Goal: Task Accomplishment & Management: Manage account settings

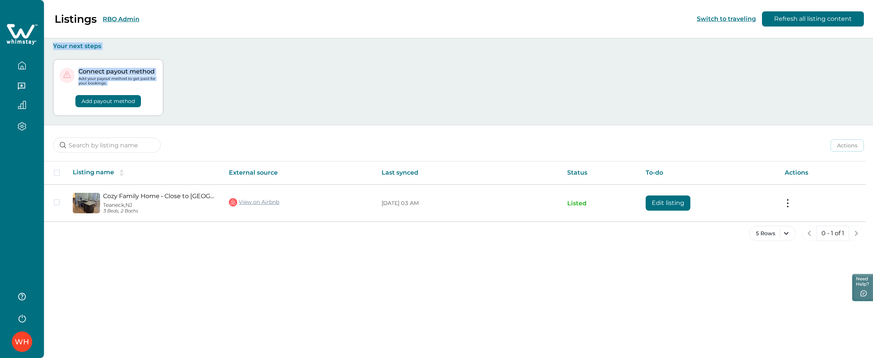
drag, startPoint x: 186, startPoint y: 111, endPoint x: 125, endPoint y: 19, distance: 110.0
click at [125, 19] on div "Listings RBO Admin Switch to traveling Refresh all listing content Your next st…" at bounding box center [458, 126] width 829 height 253
click at [126, 22] on button "RBO Admin" at bounding box center [121, 19] width 37 height 7
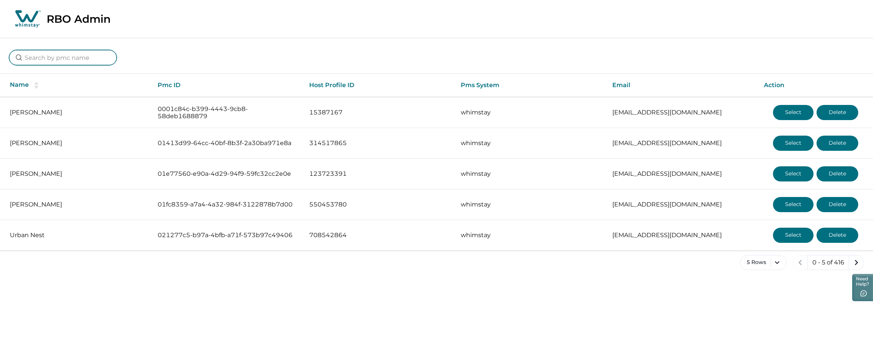
click at [97, 53] on input at bounding box center [63, 57] width 108 height 15
type input "[PERSON_NAME]"
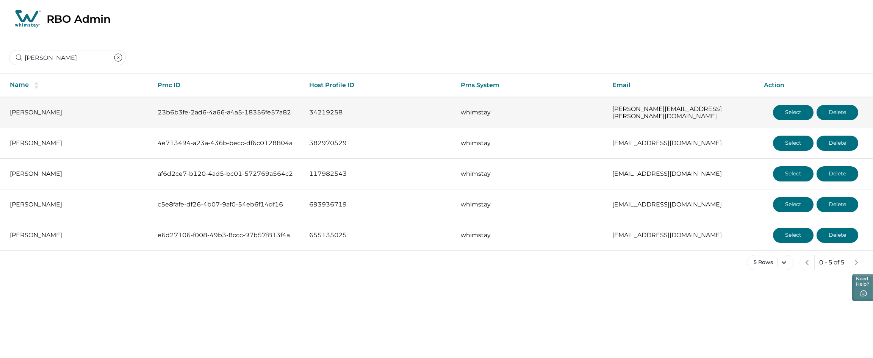
click at [780, 117] on button "Select" at bounding box center [793, 112] width 41 height 15
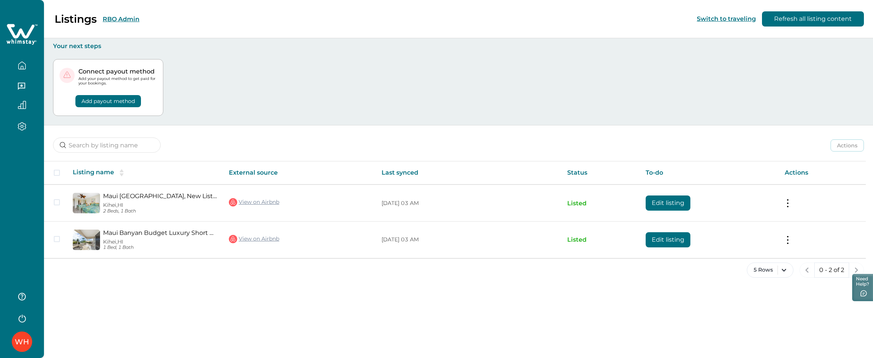
click at [124, 20] on button "RBO Admin" at bounding box center [121, 19] width 37 height 7
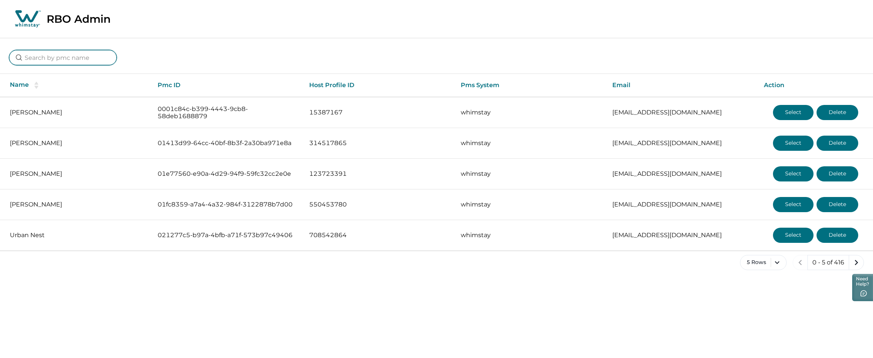
click at [69, 52] on input at bounding box center [63, 57] width 108 height 15
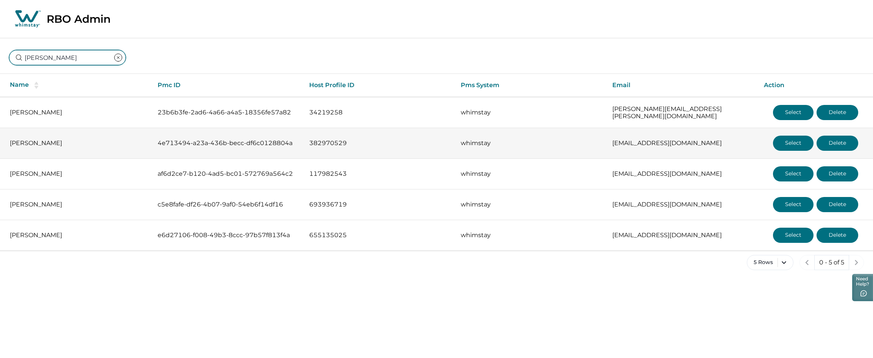
type input "[PERSON_NAME]"
click at [796, 145] on button "Select" at bounding box center [793, 143] width 41 height 15
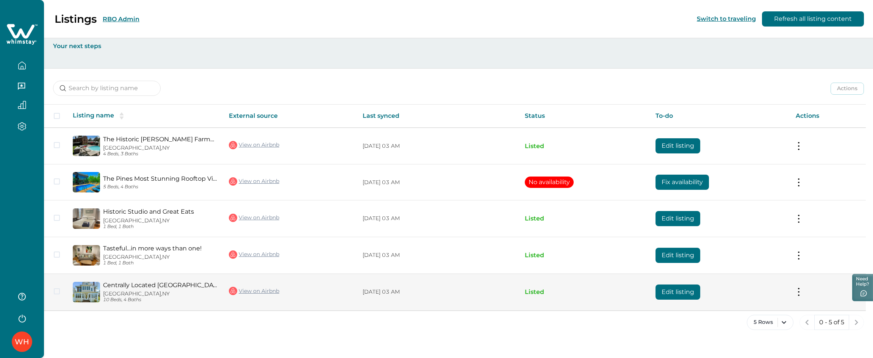
click at [671, 294] on button "Edit listing" at bounding box center [677, 291] width 45 height 15
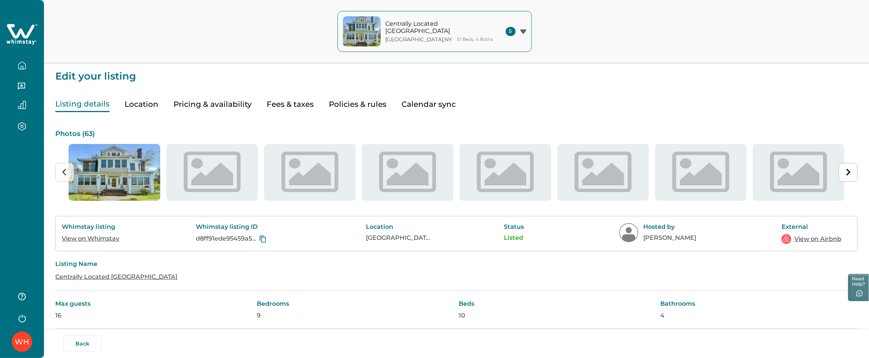
click at [305, 105] on button "Fees & taxes" at bounding box center [290, 105] width 47 height 16
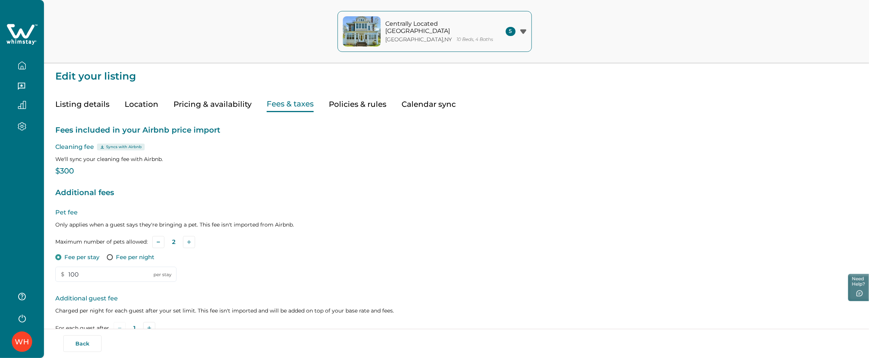
type input "0"
type input "100"
click at [100, 109] on button "Listing details" at bounding box center [82, 105] width 54 height 16
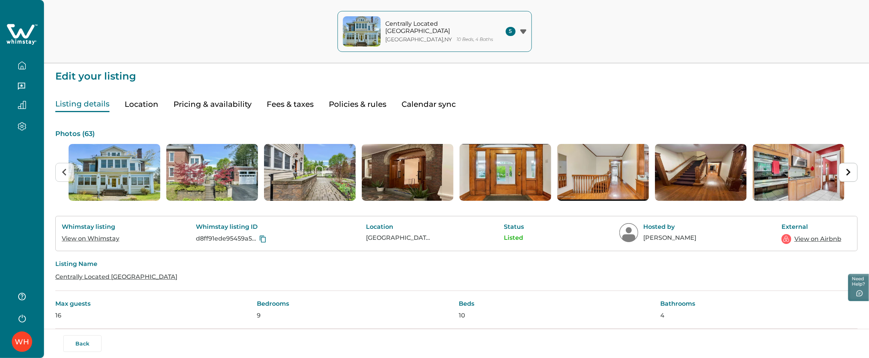
click at [101, 237] on link "View on Whimstay" at bounding box center [91, 238] width 58 height 7
click at [309, 102] on button "Fees & taxes" at bounding box center [290, 105] width 47 height 16
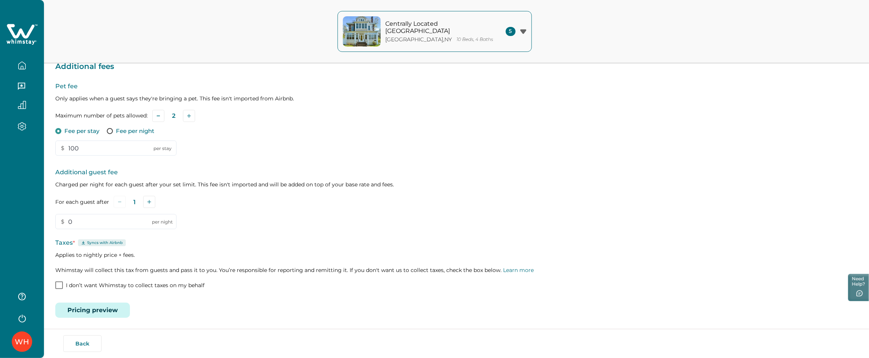
scroll to position [128, 0]
click at [111, 307] on button "Pricing preview" at bounding box center [92, 308] width 75 height 15
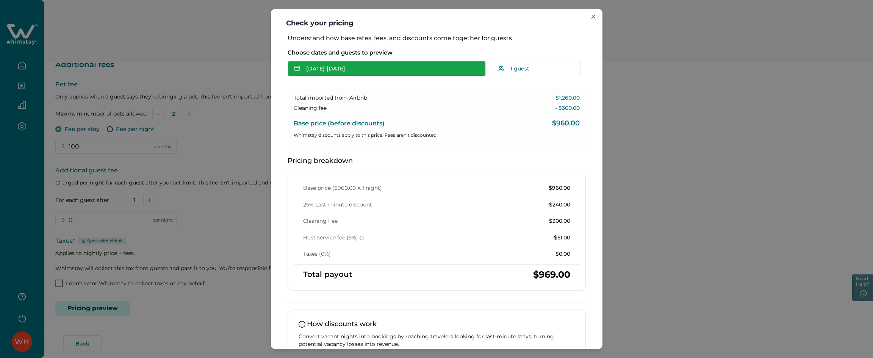
click at [394, 75] on button "[DATE] - [DATE]" at bounding box center [386, 68] width 198 height 15
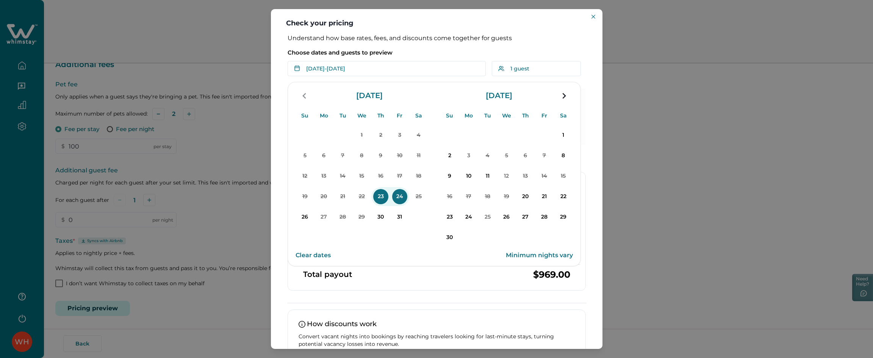
click at [519, 210] on button "27" at bounding box center [525, 217] width 19 height 19
click at [565, 216] on p "29" at bounding box center [563, 216] width 15 height 15
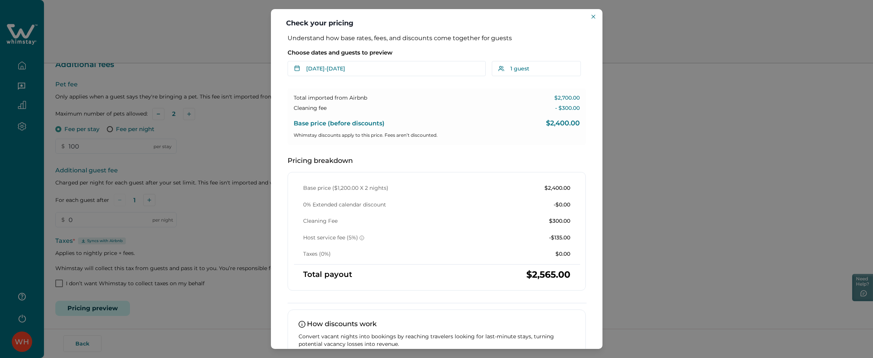
click at [20, 39] on div "Check your pricing Understand how base rates, fees, and discounts come together…" at bounding box center [436, 179] width 873 height 358
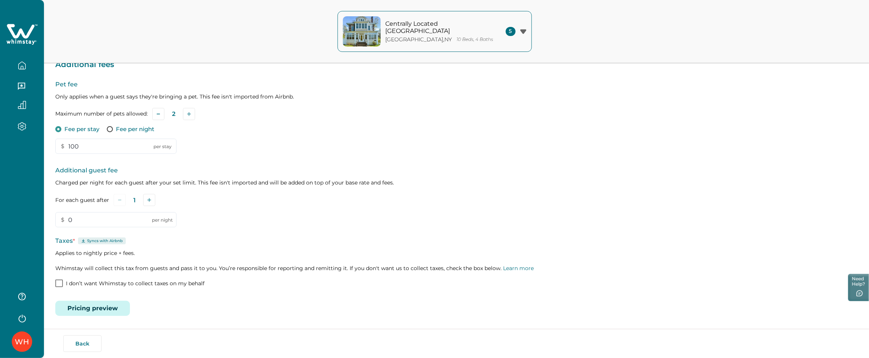
click at [20, 39] on icon at bounding box center [21, 34] width 31 height 23
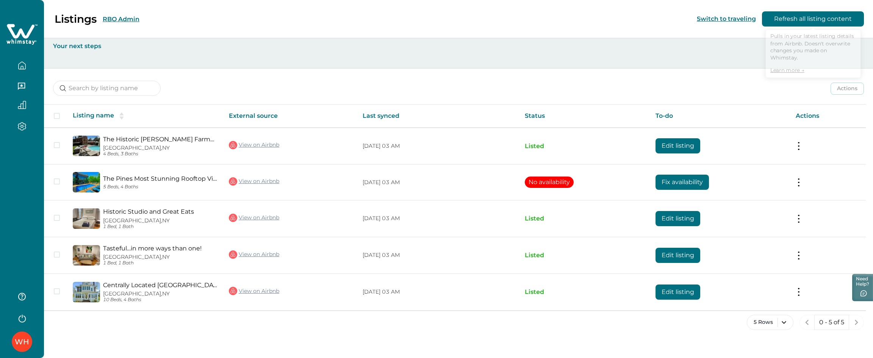
click at [796, 21] on button "Refresh all listing content" at bounding box center [813, 18] width 102 height 15
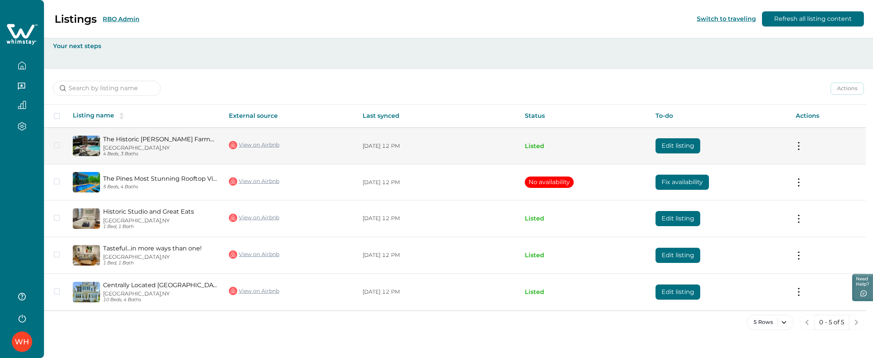
click at [129, 143] on div "The Historic [PERSON_NAME] Farmhouse w/ Heated Pool [GEOGRAPHIC_DATA], [GEOGRAP…" at bounding box center [158, 146] width 117 height 21
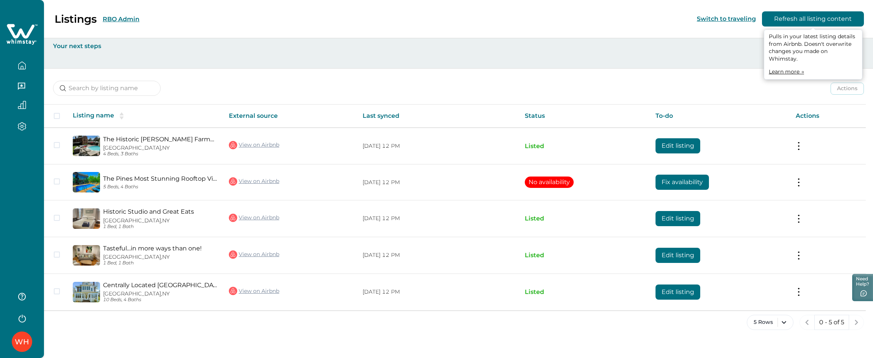
click at [787, 17] on button "Refresh all listing content" at bounding box center [813, 18] width 102 height 15
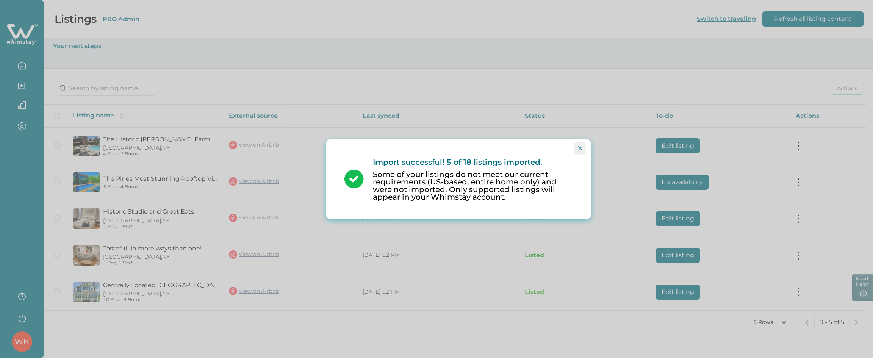
click at [576, 151] on button "Close" at bounding box center [580, 148] width 12 height 12
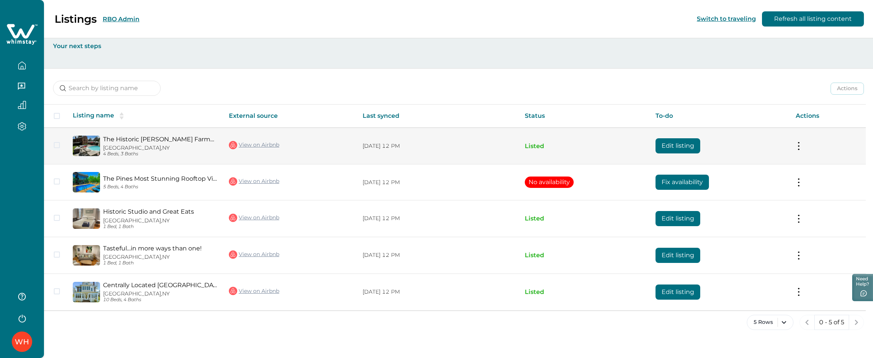
click at [679, 155] on td "Edit listing" at bounding box center [719, 146] width 140 height 37
click at [673, 147] on button "Edit listing" at bounding box center [677, 145] width 45 height 15
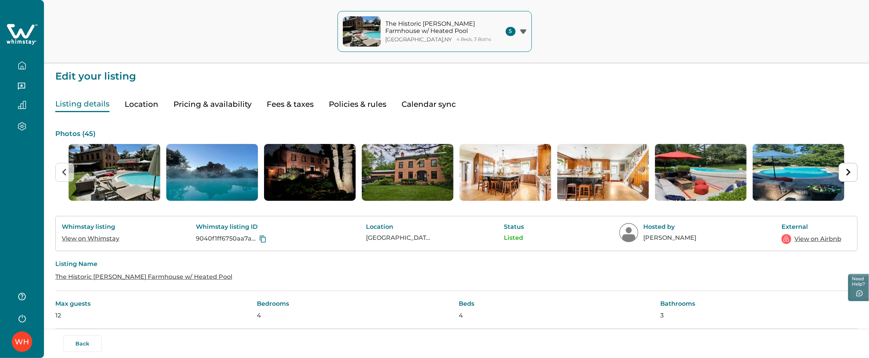
click at [292, 111] on button "Fees & taxes" at bounding box center [290, 105] width 47 height 16
type input "100"
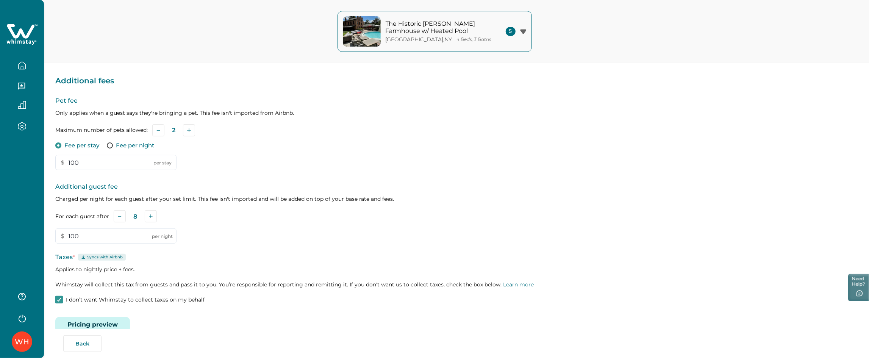
scroll to position [128, 0]
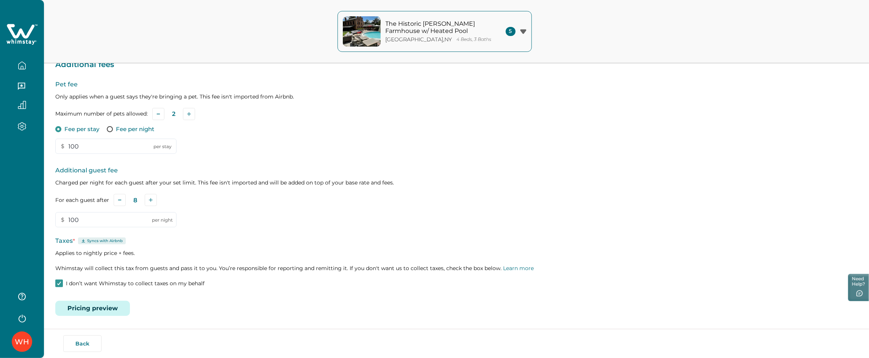
click at [94, 311] on button "Pricing preview" at bounding box center [92, 308] width 75 height 15
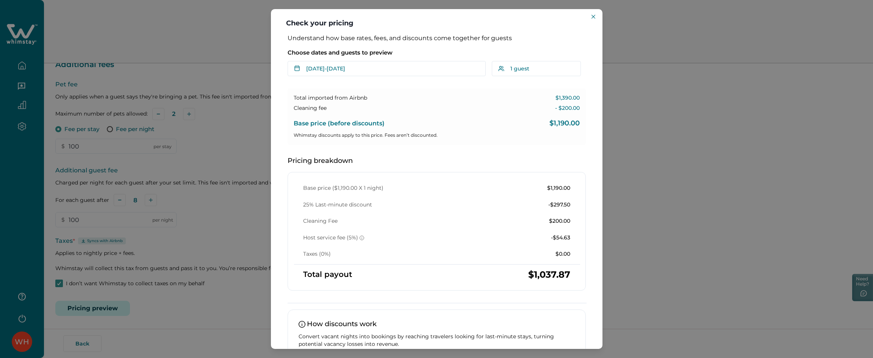
click at [153, 173] on div "Check your pricing Understand how base rates, fees, and discounts come together…" at bounding box center [436, 179] width 873 height 358
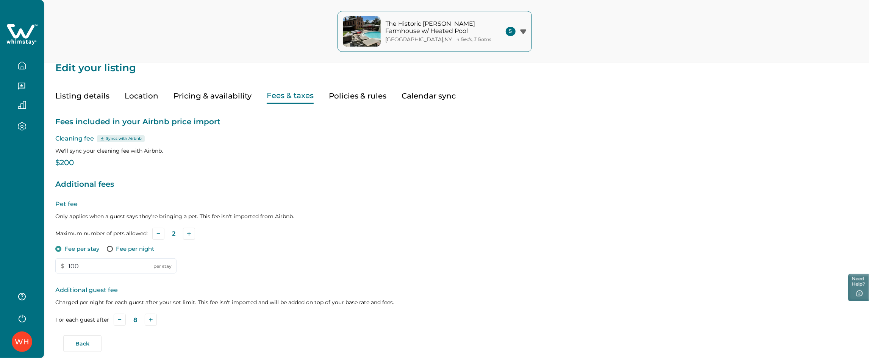
scroll to position [0, 0]
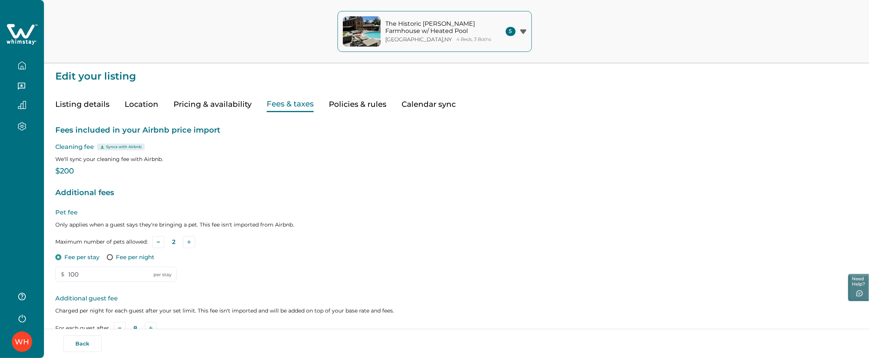
click at [17, 36] on icon at bounding box center [21, 31] width 28 height 14
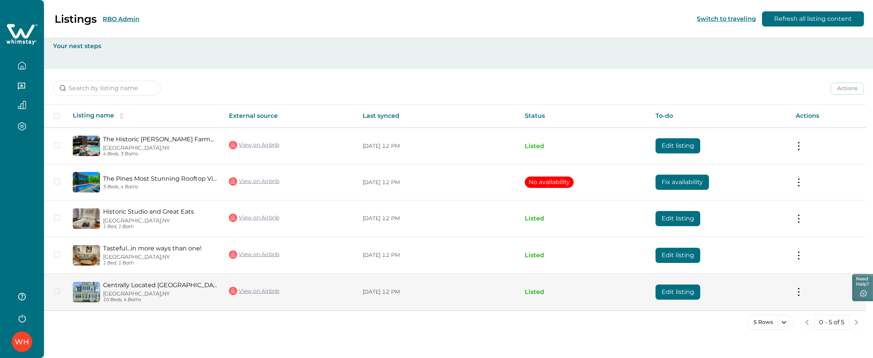
click at [668, 292] on button "Edit listing" at bounding box center [677, 291] width 45 height 15
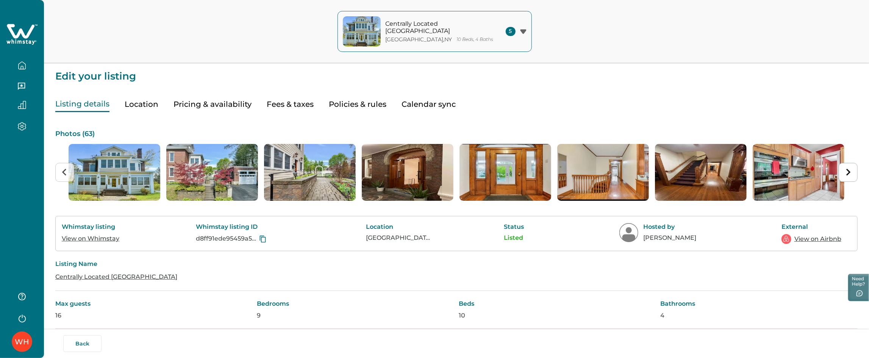
click at [220, 102] on button "Pricing & availability" at bounding box center [212, 105] width 78 height 16
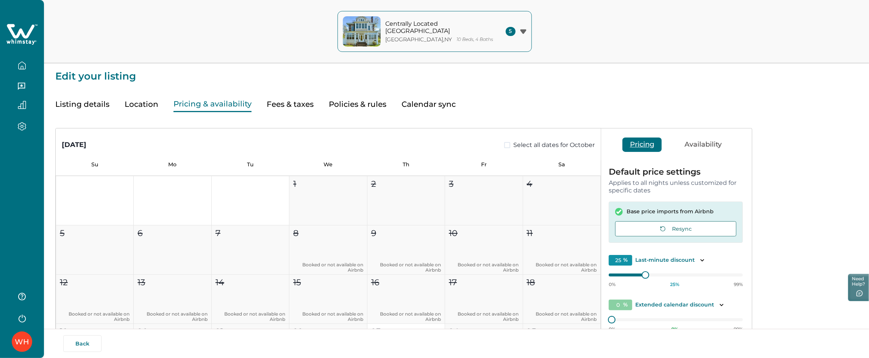
click at [290, 101] on button "Fees & taxes" at bounding box center [290, 105] width 47 height 16
type input "0"
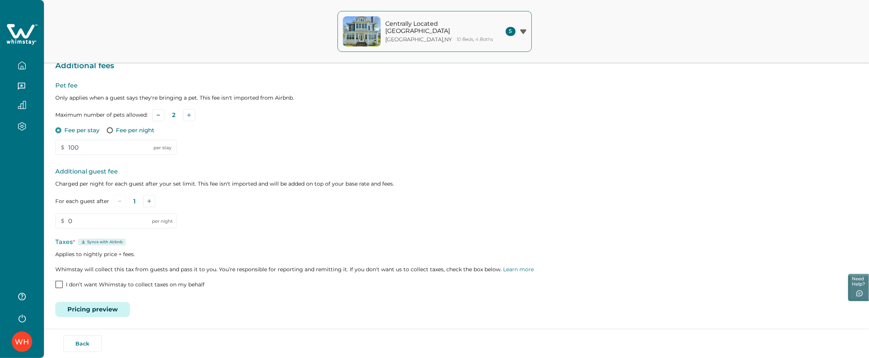
scroll to position [128, 0]
click at [101, 304] on button "Pricing preview" at bounding box center [92, 308] width 75 height 15
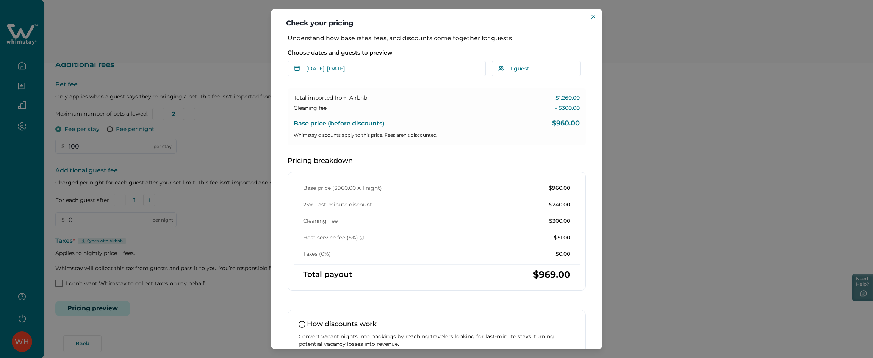
click at [708, 156] on div "Check your pricing Understand how base rates, fees, and discounts come together…" at bounding box center [436, 179] width 873 height 358
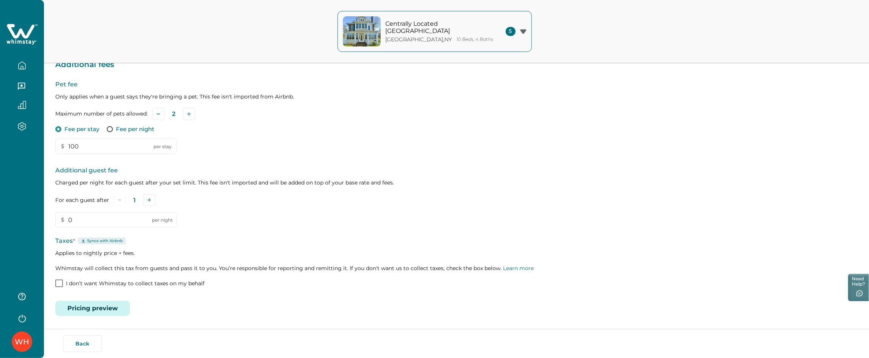
drag, startPoint x: 1, startPoint y: 52, endPoint x: 34, endPoint y: 34, distance: 37.6
click at [1, 52] on div at bounding box center [22, 71] width 44 height 143
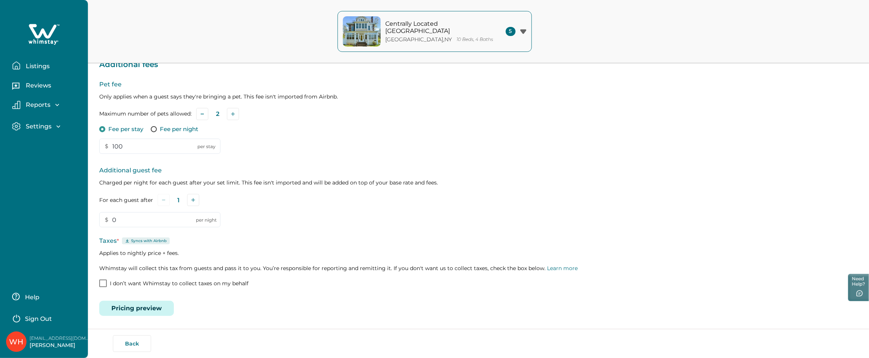
click at [35, 33] on icon at bounding box center [43, 34] width 31 height 23
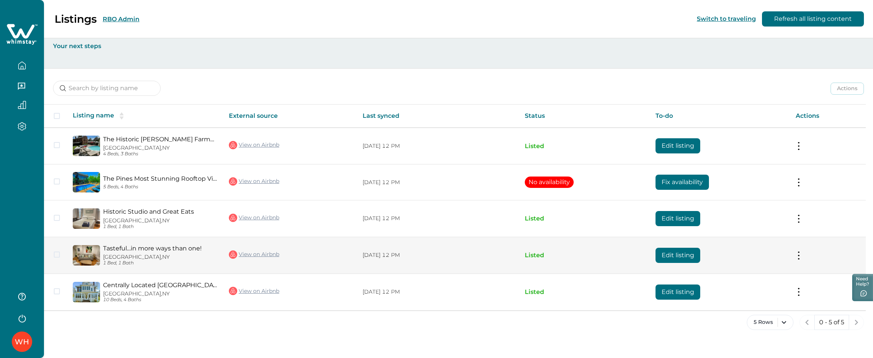
click at [669, 253] on button "Edit listing" at bounding box center [677, 255] width 45 height 15
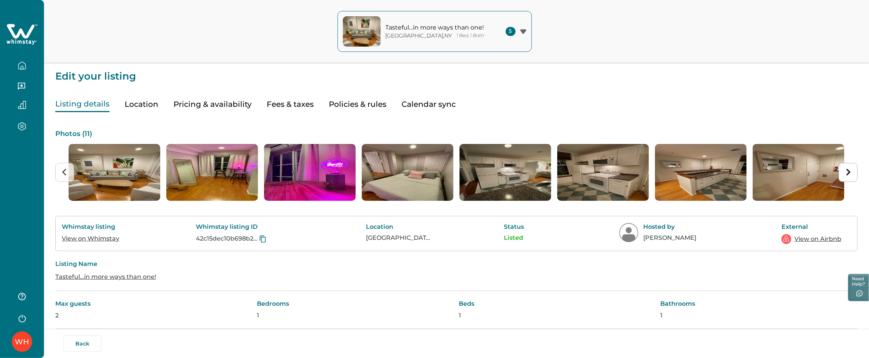
click at [234, 101] on button "Pricing & availability" at bounding box center [212, 105] width 78 height 16
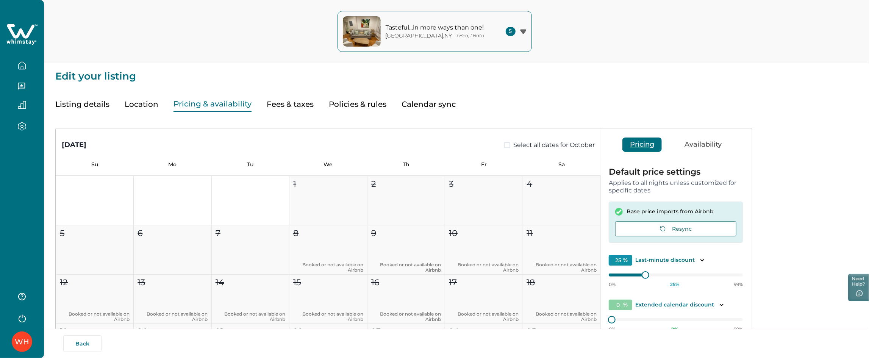
click at [290, 97] on button "Fees & taxes" at bounding box center [290, 105] width 47 height 16
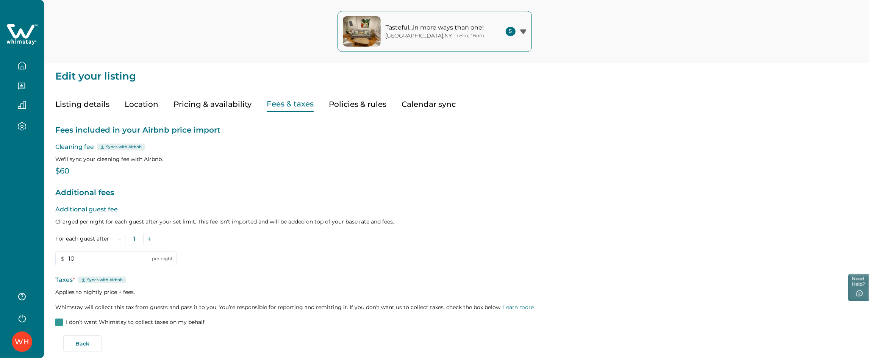
type input "10"
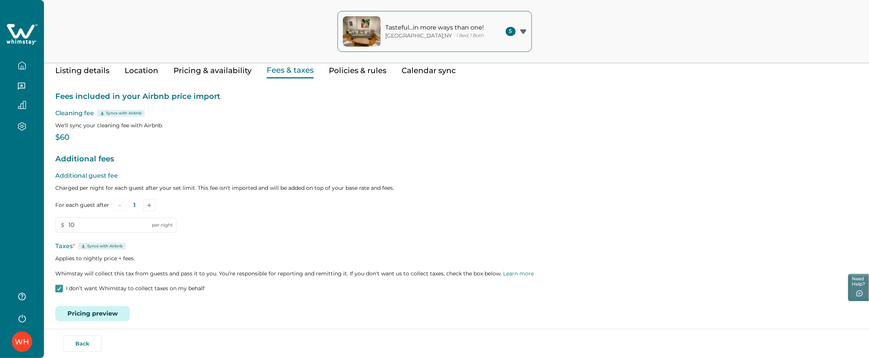
scroll to position [38, 0]
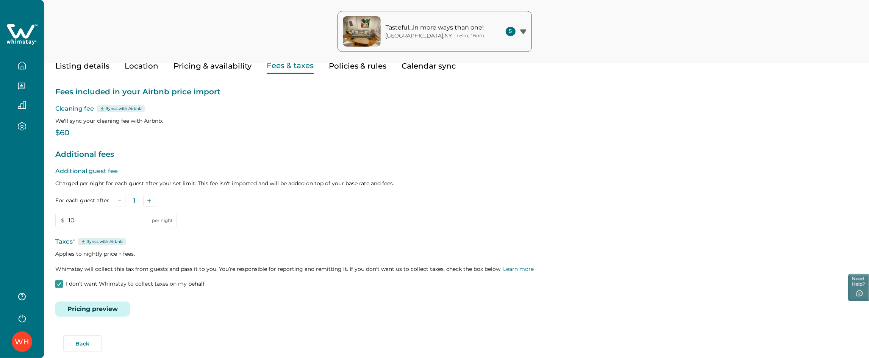
click at [14, 28] on icon at bounding box center [21, 34] width 31 height 23
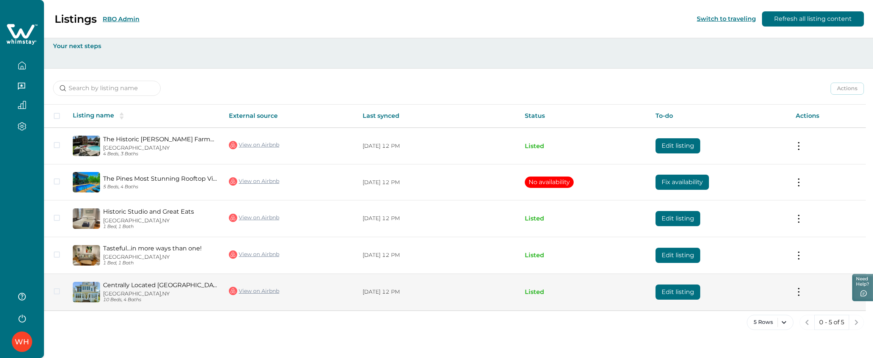
click at [690, 294] on button "Edit listing" at bounding box center [677, 291] width 45 height 15
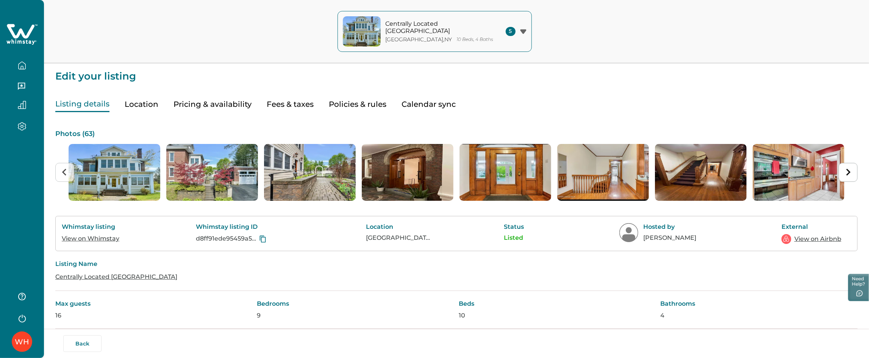
click at [224, 103] on button "Pricing & availability" at bounding box center [212, 105] width 78 height 16
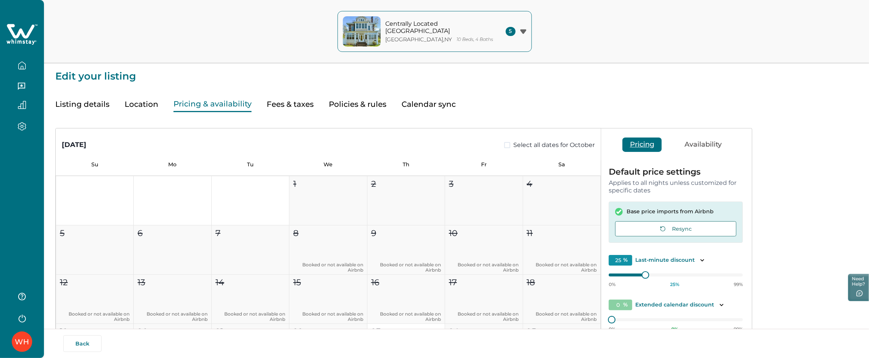
click at [283, 98] on button "Fees & taxes" at bounding box center [290, 105] width 47 height 16
type input "0"
type input "100"
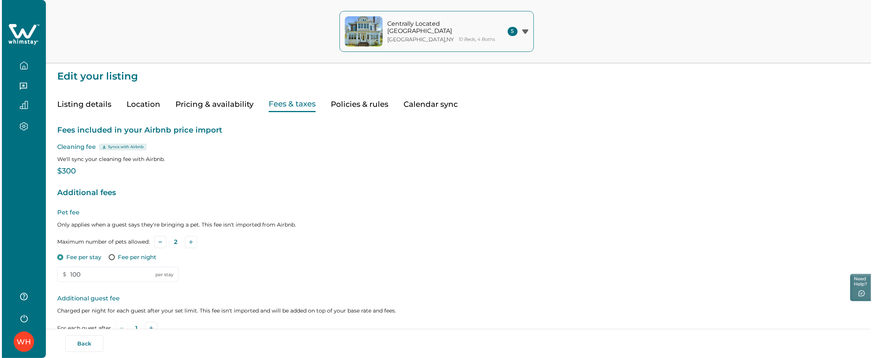
scroll to position [128, 0]
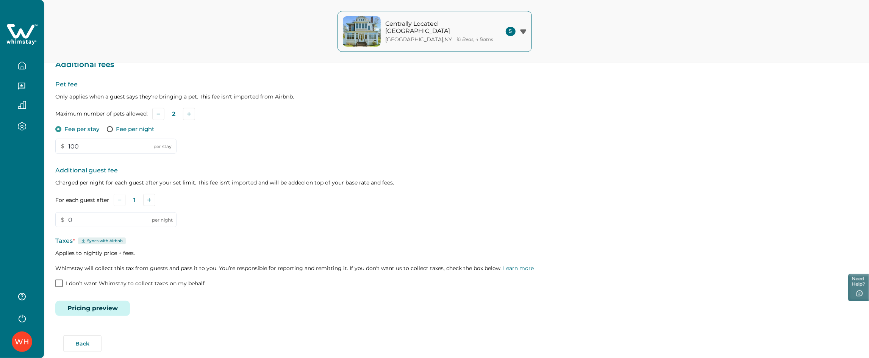
click at [96, 308] on button "Pricing preview" at bounding box center [92, 308] width 75 height 15
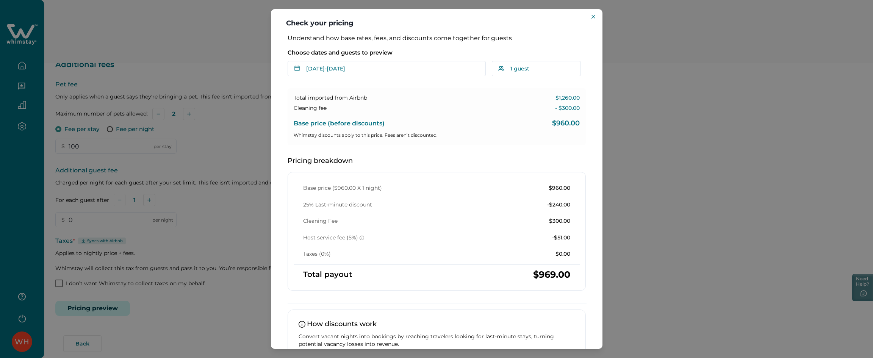
click at [246, 211] on div "Check your pricing Understand how base rates, fees, and discounts come together…" at bounding box center [436, 179] width 873 height 358
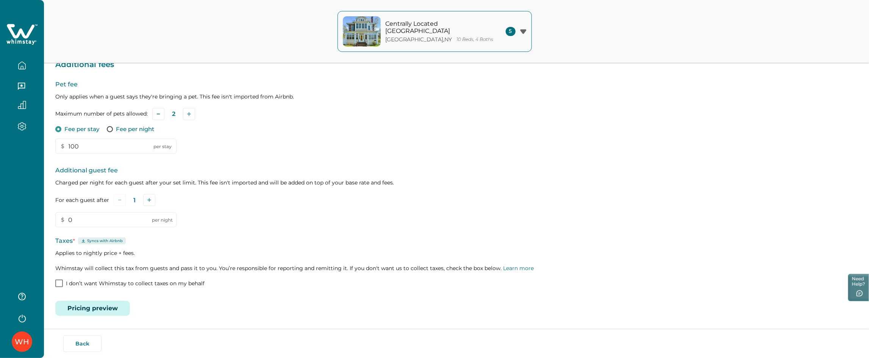
click at [54, 282] on div "Edit your listing Listing details Location Pricing & availability Fees & taxes …" at bounding box center [456, 115] width 825 height 486
click at [59, 285] on span at bounding box center [59, 283] width 8 height 8
click at [100, 308] on button "Save" at bounding box center [105, 305] width 25 height 15
click at [58, 288] on div "Fees included in your Airbnb price import Cleaning fee Syncs with Airbnb We'll …" at bounding box center [456, 150] width 802 height 332
click at [62, 279] on span at bounding box center [59, 283] width 8 height 8
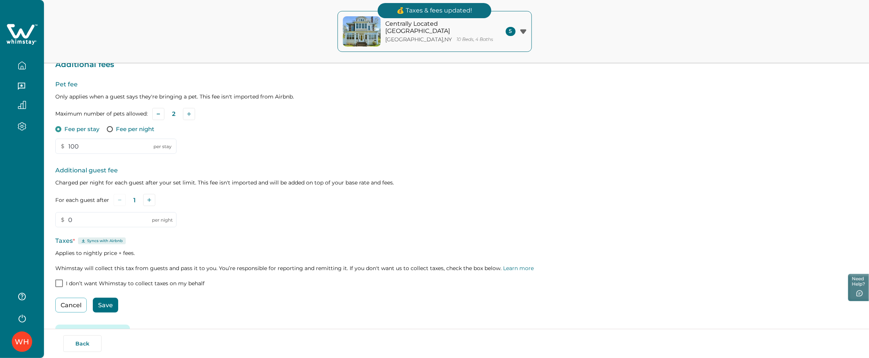
click at [102, 303] on button "Save" at bounding box center [105, 305] width 25 height 15
click at [103, 312] on button "Pricing preview" at bounding box center [92, 308] width 75 height 15
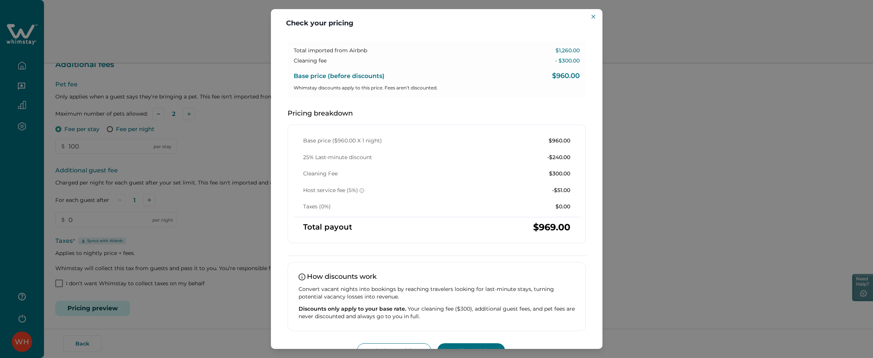
scroll to position [60, 0]
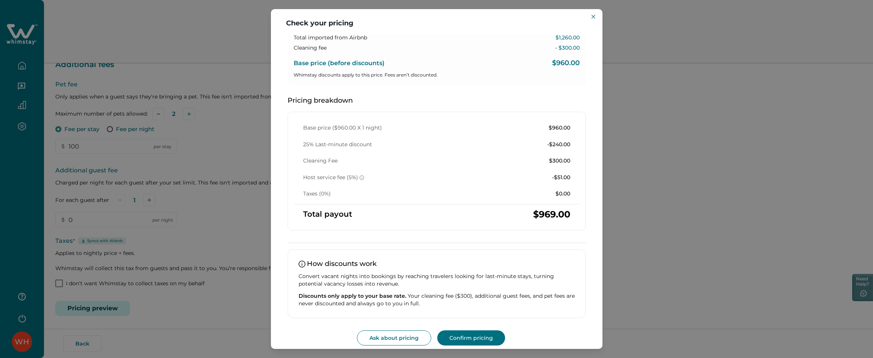
click at [215, 205] on div "Check your pricing Understand how base rates, fees, and discounts come together…" at bounding box center [436, 179] width 873 height 358
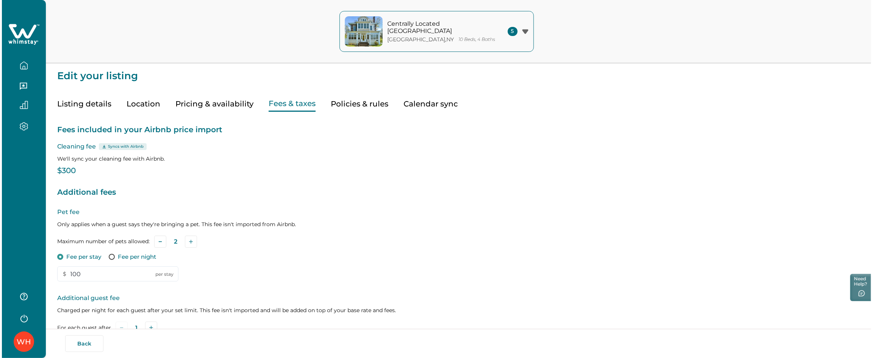
scroll to position [0, 0]
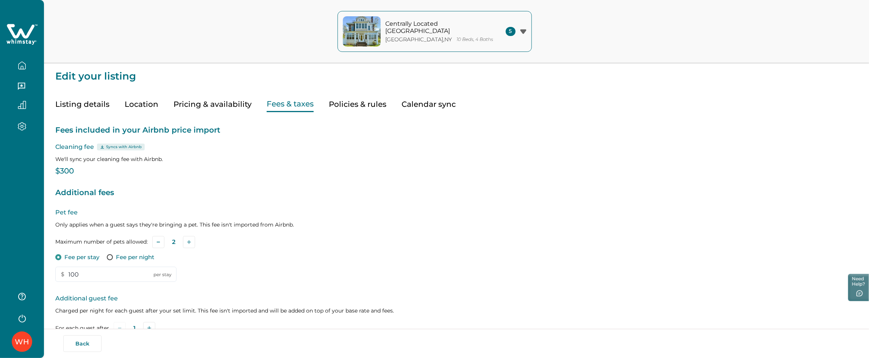
click at [24, 42] on icon at bounding box center [21, 34] width 31 height 23
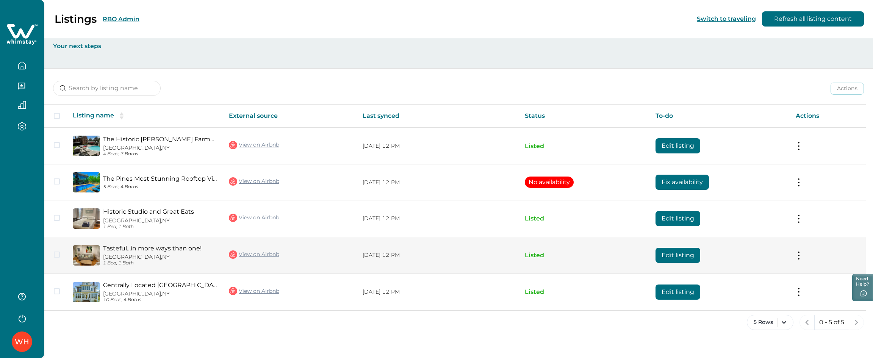
click at [251, 254] on link "View on Airbnb" at bounding box center [254, 255] width 50 height 10
